Goal: Information Seeking & Learning: Learn about a topic

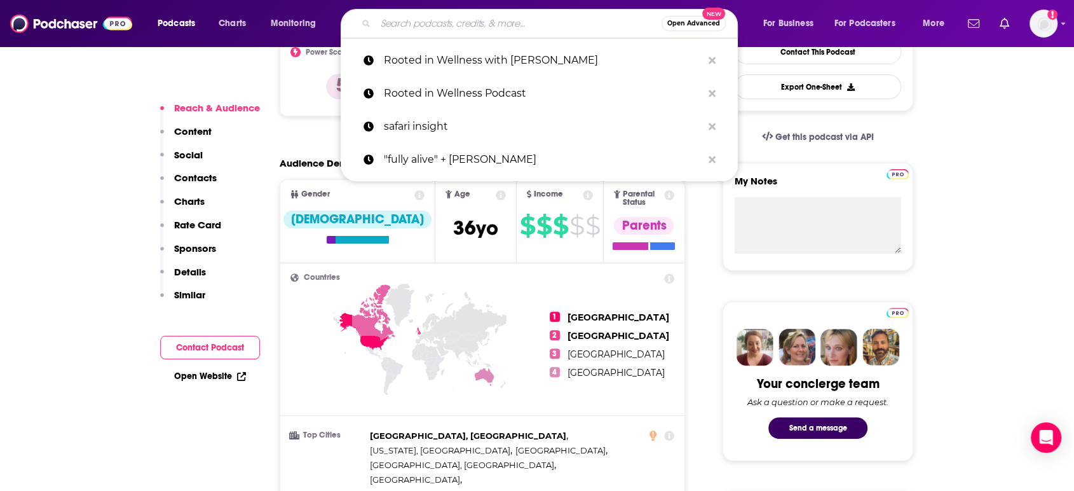
click at [432, 22] on input "Search podcasts, credits, & more..." at bounding box center [519, 23] width 286 height 20
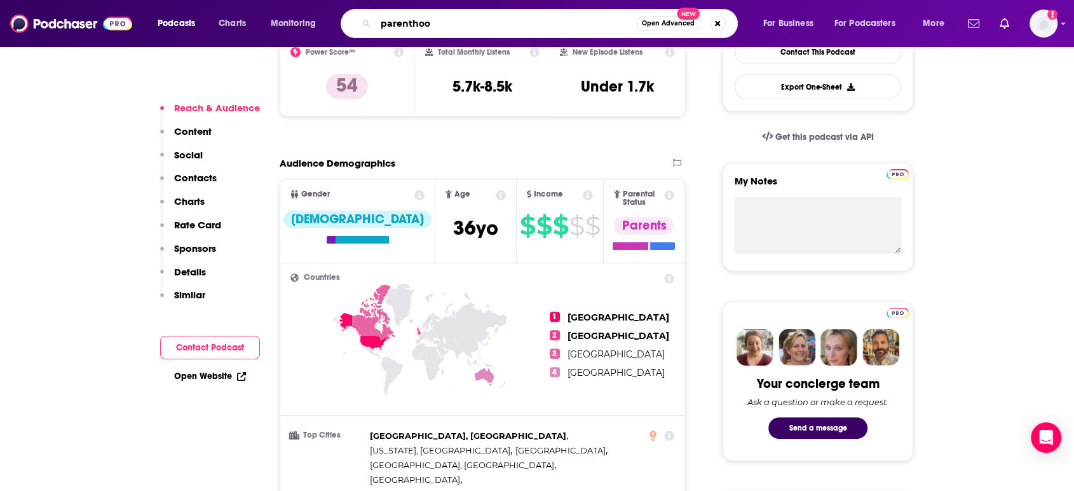
type input "parenthood"
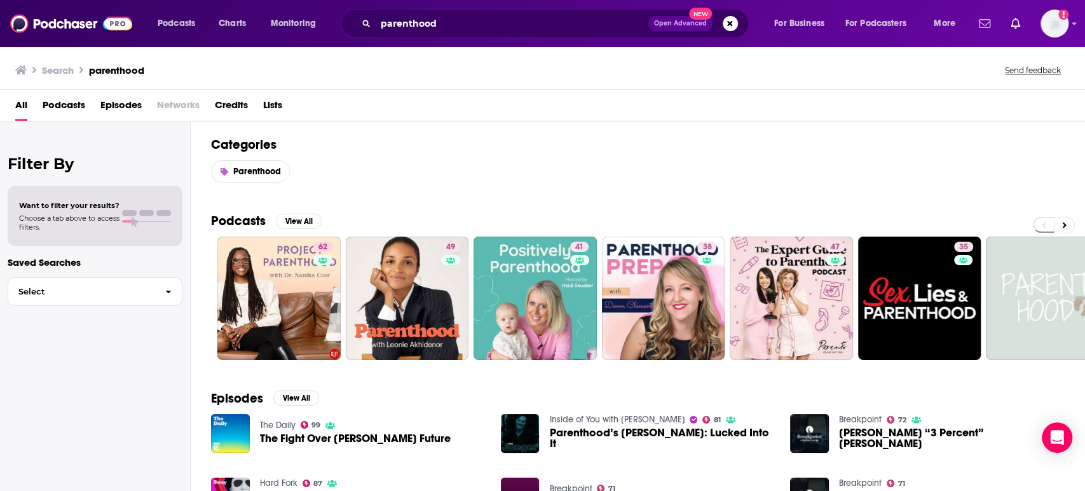
click at [74, 104] on span "Podcasts" at bounding box center [64, 108] width 43 height 26
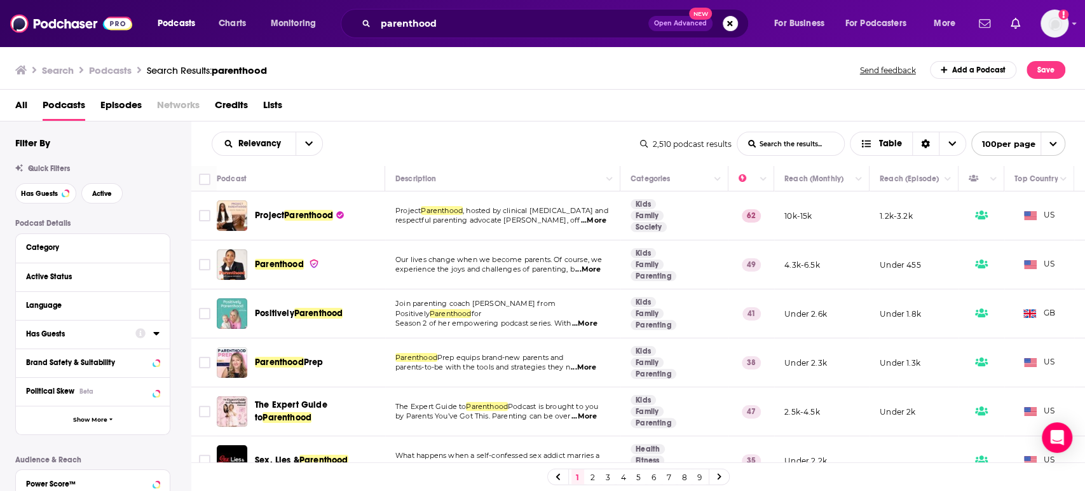
click at [155, 336] on icon at bounding box center [156, 333] width 6 height 10
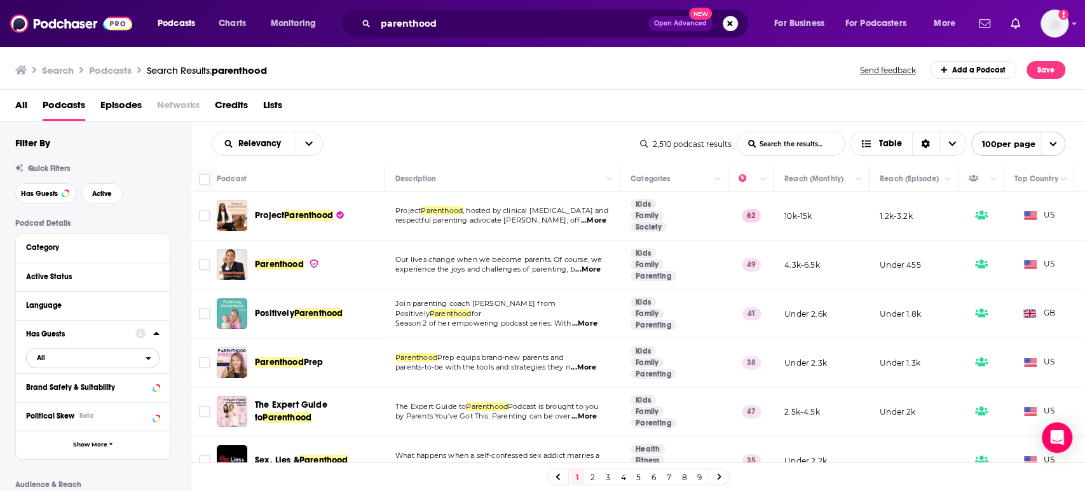
click at [102, 365] on span "All" at bounding box center [86, 357] width 119 height 17
click at [107, 400] on span "759" at bounding box center [132, 399] width 51 height 7
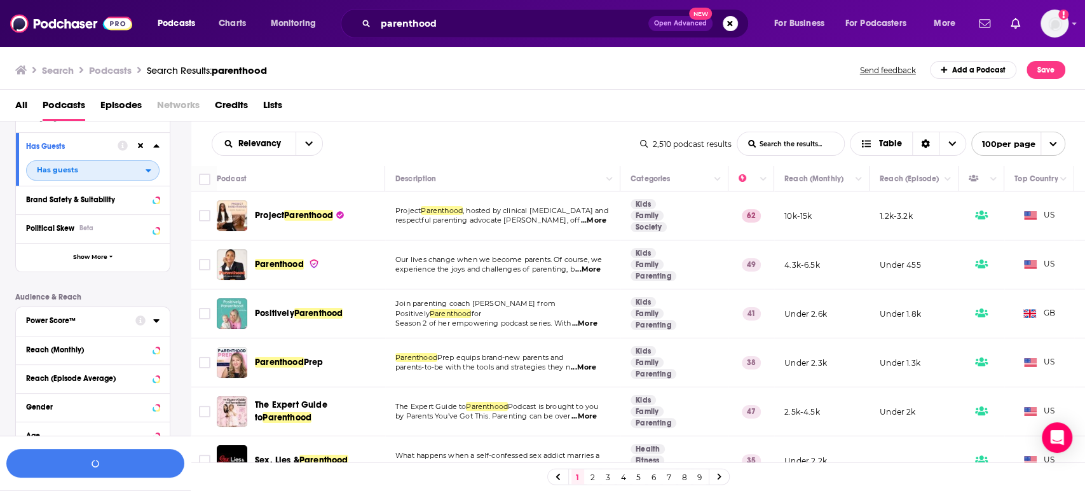
scroll to position [212, 0]
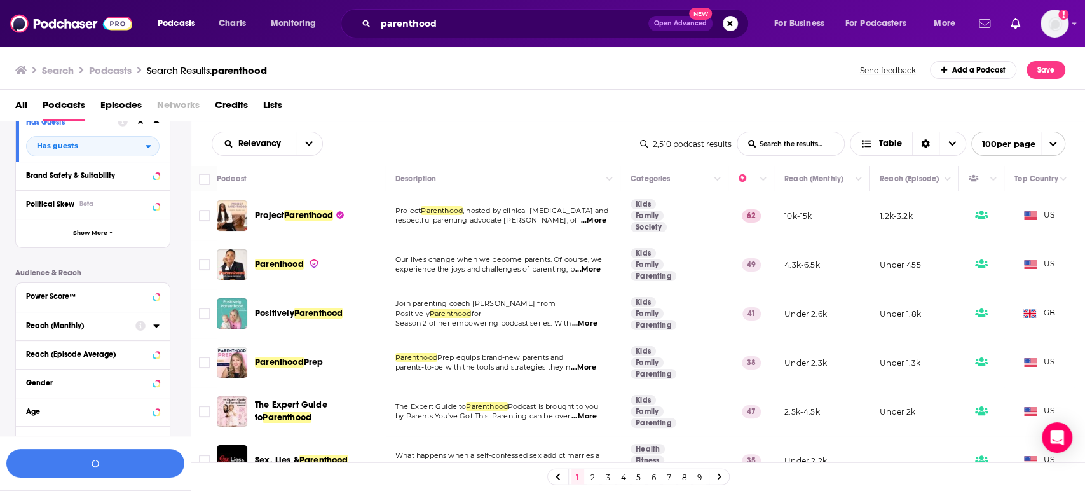
click at [118, 321] on button "Reach (Monthly)" at bounding box center [80, 325] width 109 height 16
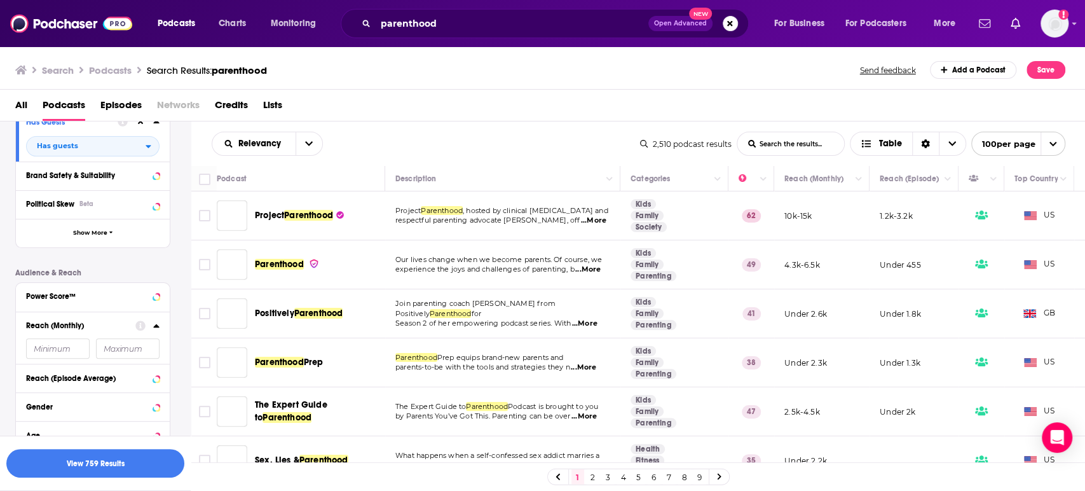
click at [76, 348] on input "number" at bounding box center [58, 348] width 64 height 20
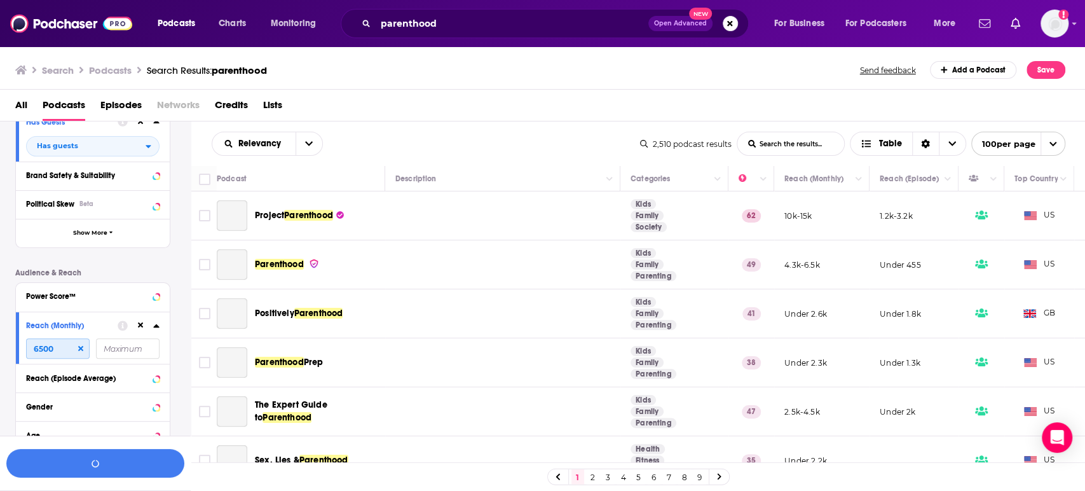
click at [77, 348] on input "6500" at bounding box center [58, 348] width 64 height 20
click at [74, 350] on input "6500" at bounding box center [58, 348] width 64 height 20
click at [72, 350] on input "6500" at bounding box center [58, 348] width 64 height 20
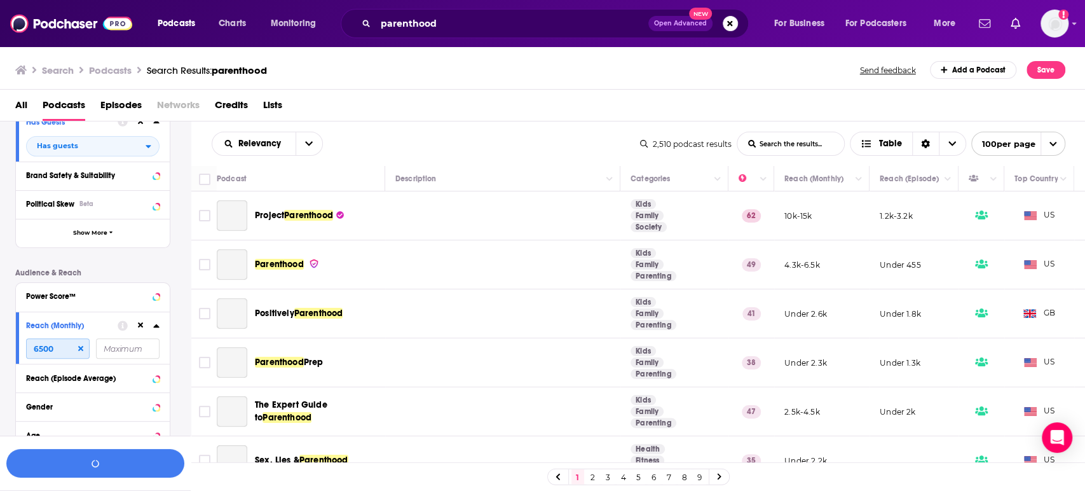
click at [72, 349] on input "6500" at bounding box center [58, 348] width 64 height 20
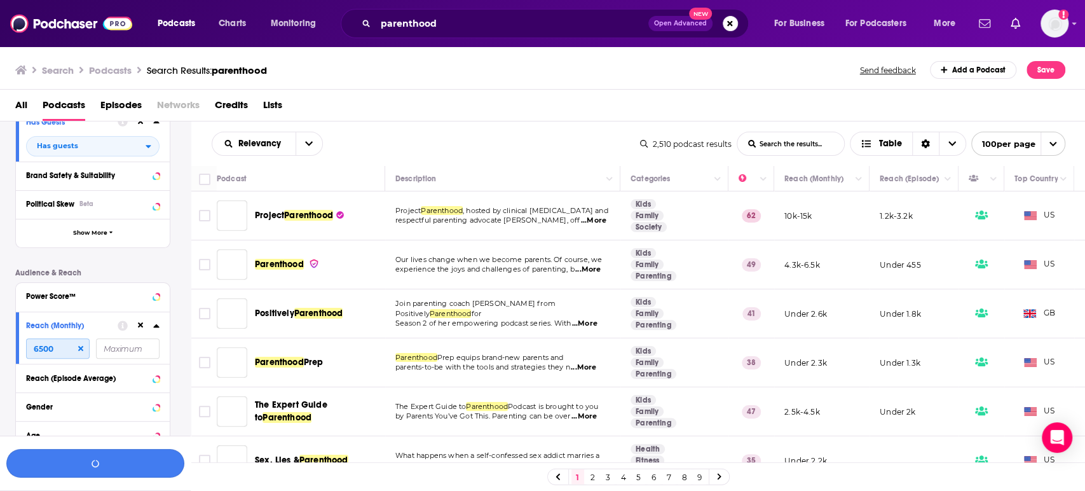
click at [61, 348] on input "6500" at bounding box center [58, 348] width 64 height 20
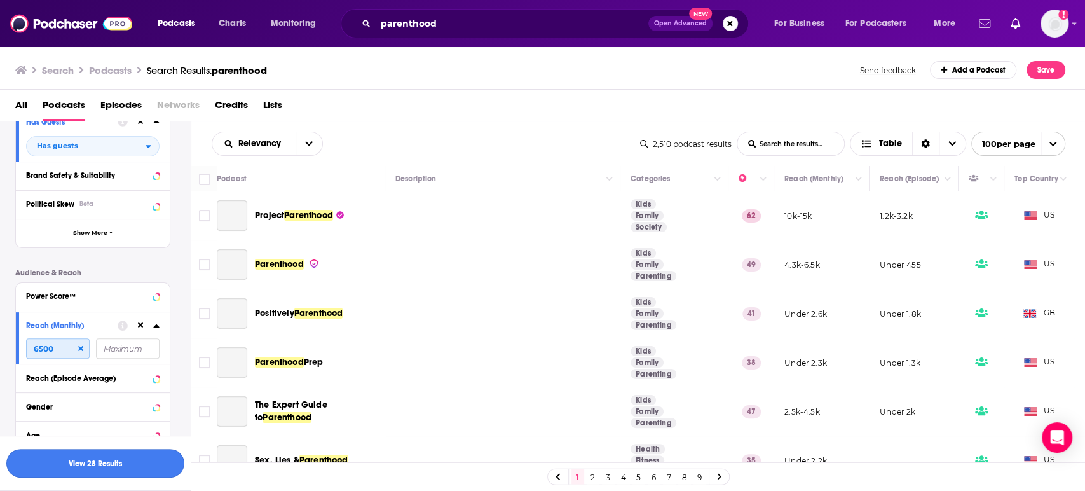
type input "6500"
click at [107, 462] on button "View 28 Results" at bounding box center [95, 463] width 178 height 29
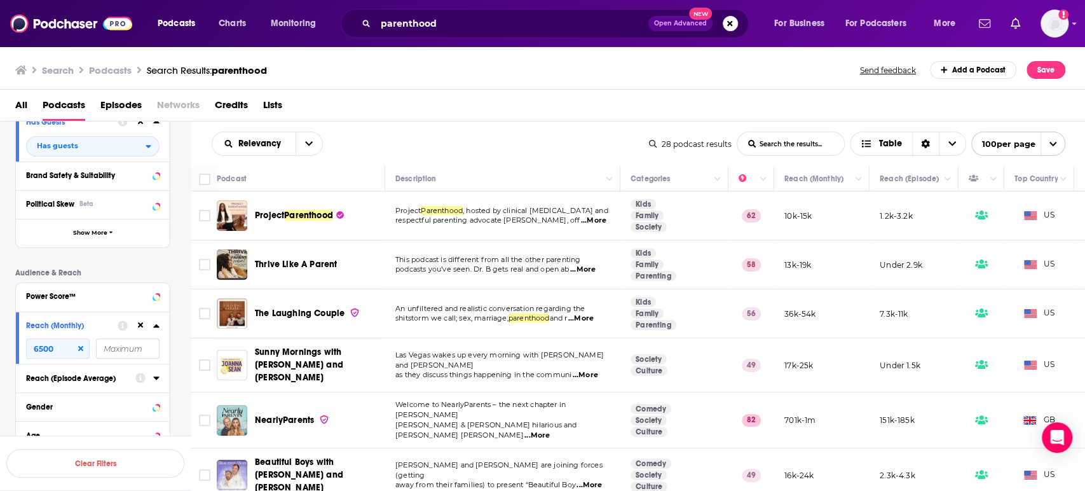
click at [583, 215] on span ", hosted by clinical [MEDICAL_DATA] and" at bounding box center [536, 210] width 146 height 9
drag, startPoint x: 588, startPoint y: 218, endPoint x: 582, endPoint y: 221, distance: 7.7
click at [588, 219] on span "...More" at bounding box center [593, 220] width 25 height 10
click at [474, 142] on div "Relevancy List Search Input Search the results... Table" at bounding box center [430, 144] width 437 height 24
click at [591, 267] on span "...More" at bounding box center [582, 269] width 25 height 10
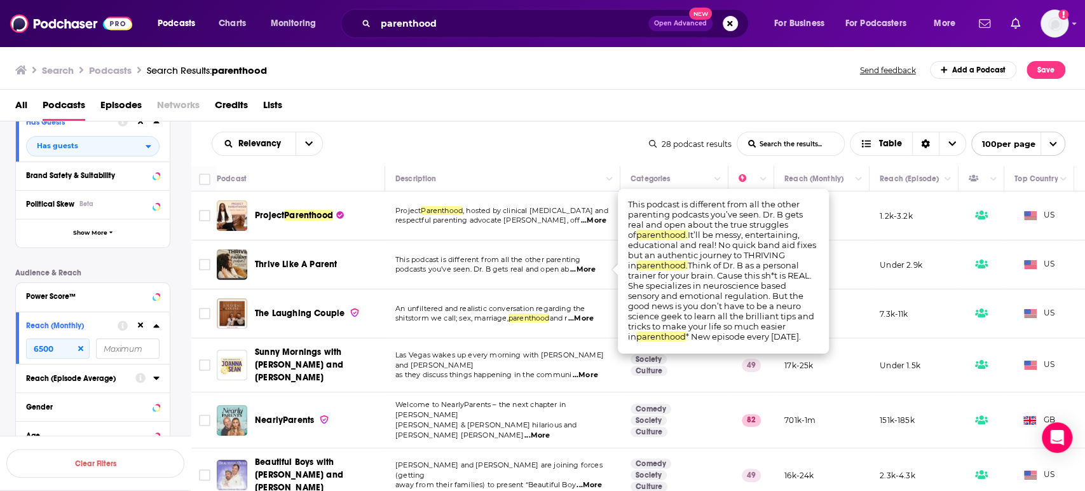
click at [590, 266] on span "...More" at bounding box center [582, 269] width 25 height 10
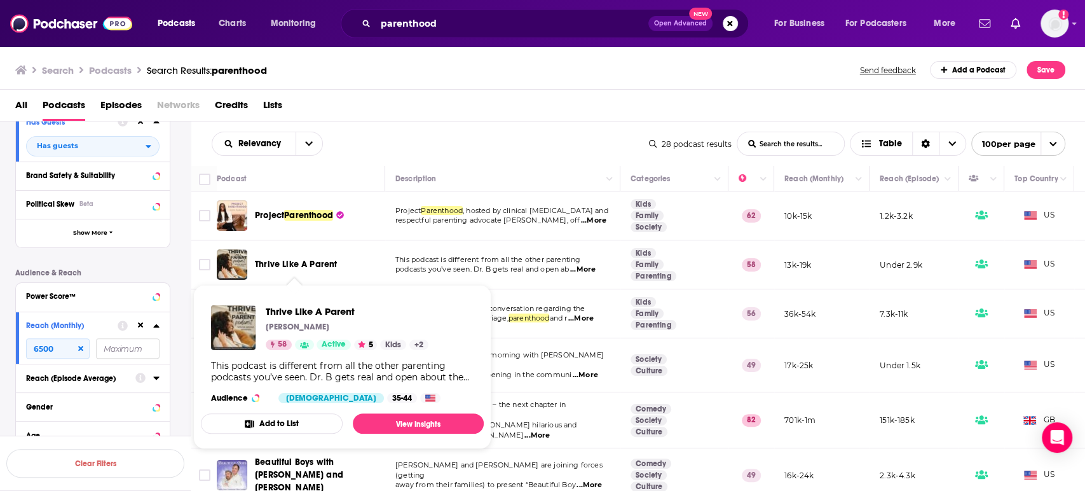
click at [278, 263] on span "Thrive Like A Parent" at bounding box center [296, 264] width 82 height 11
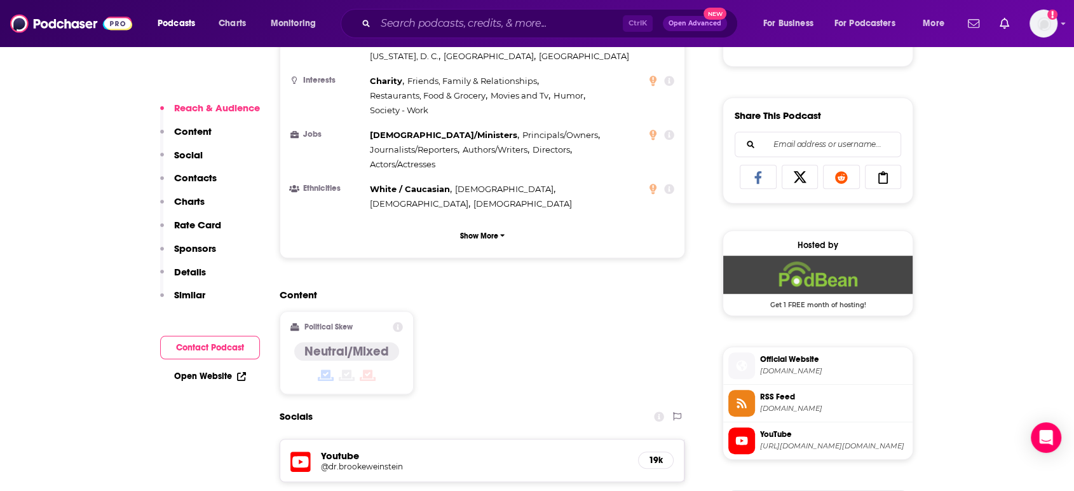
scroll to position [847, 0]
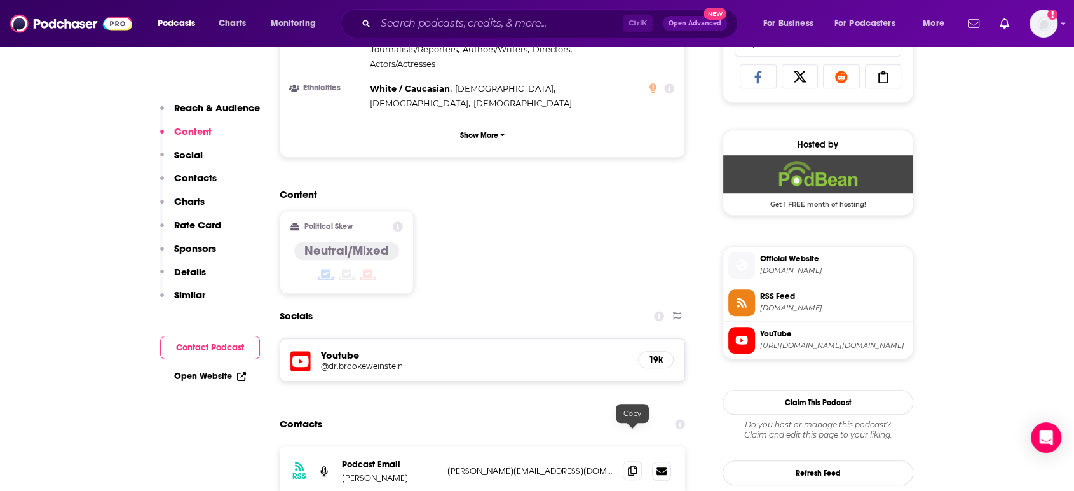
click at [639, 461] on span at bounding box center [632, 470] width 19 height 19
